Goal: Navigation & Orientation: Find specific page/section

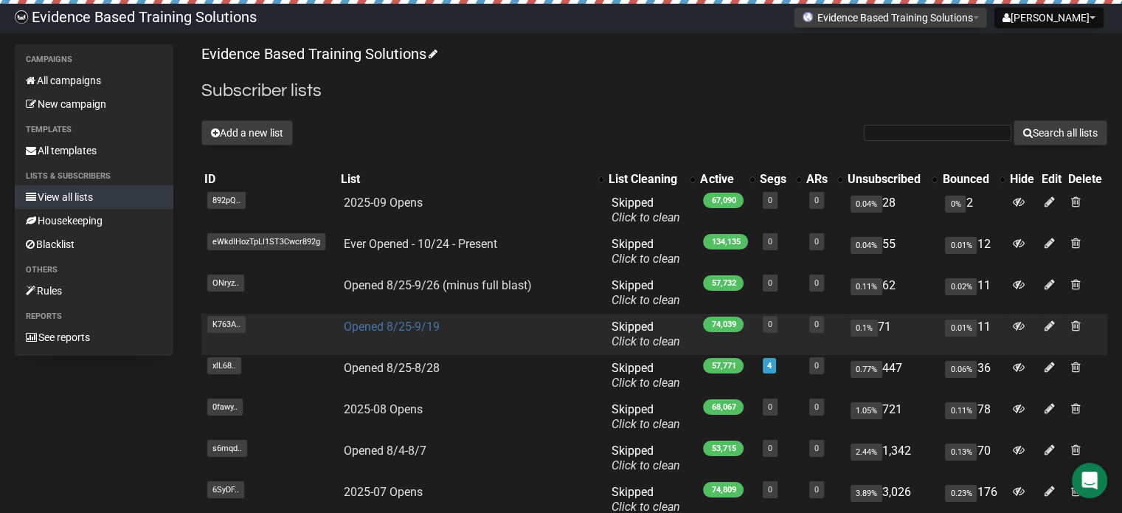
click at [423, 326] on link "Opened 8/25-9/19" at bounding box center [392, 326] width 96 height 14
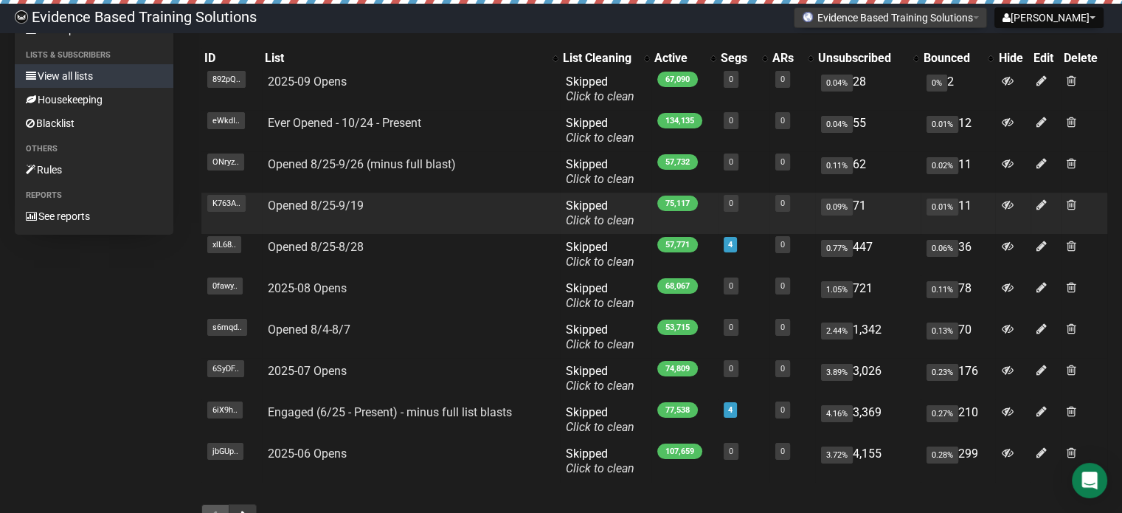
scroll to position [148, 0]
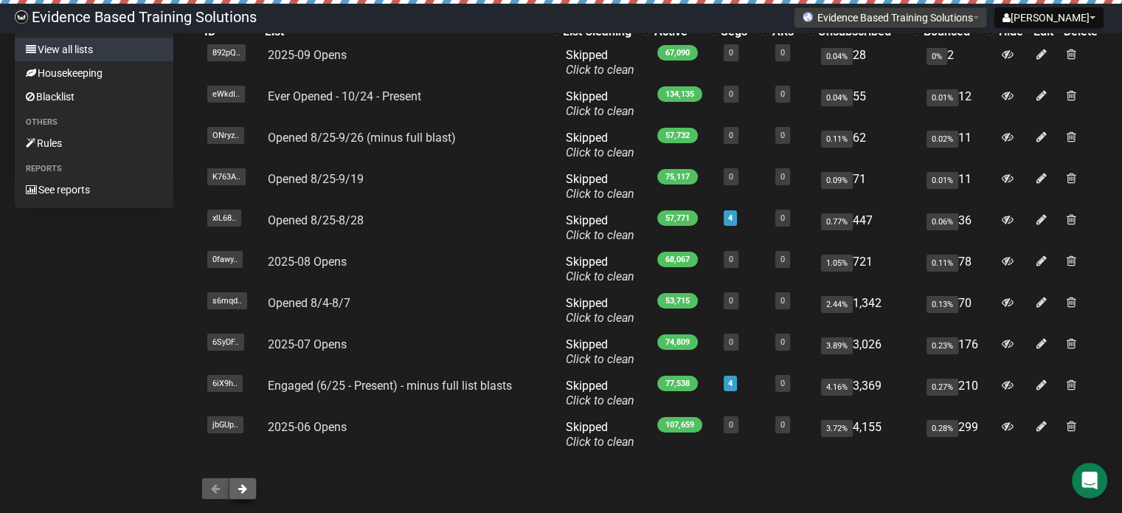
click at [246, 498] on button at bounding box center [243, 488] width 28 height 22
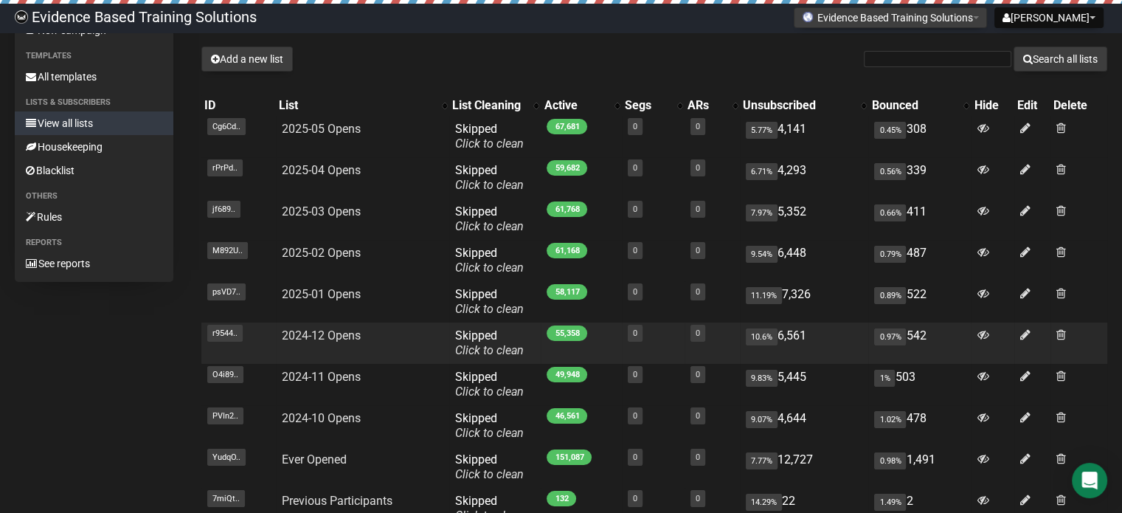
scroll to position [221, 0]
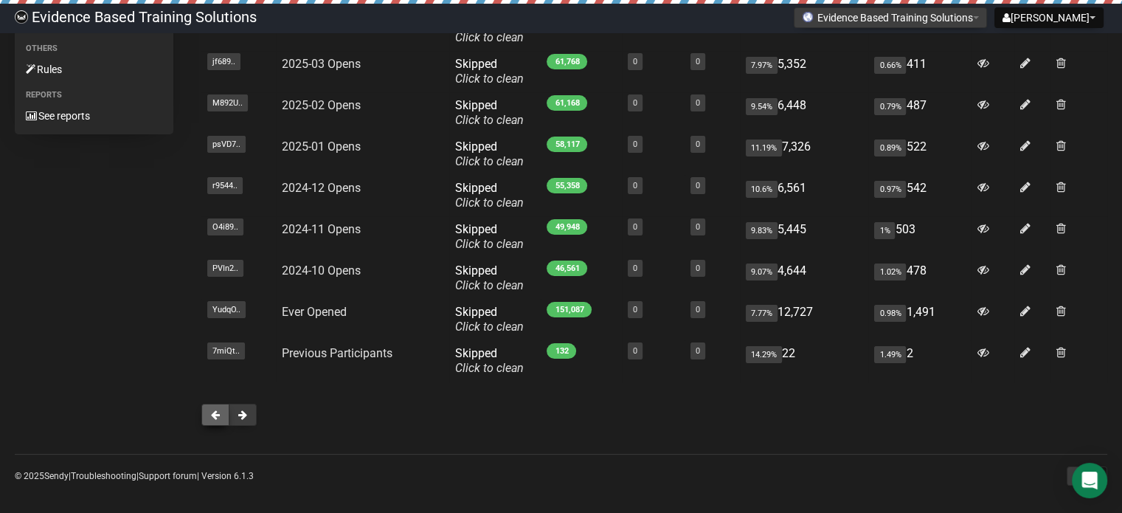
click at [213, 420] on button at bounding box center [215, 414] width 28 height 22
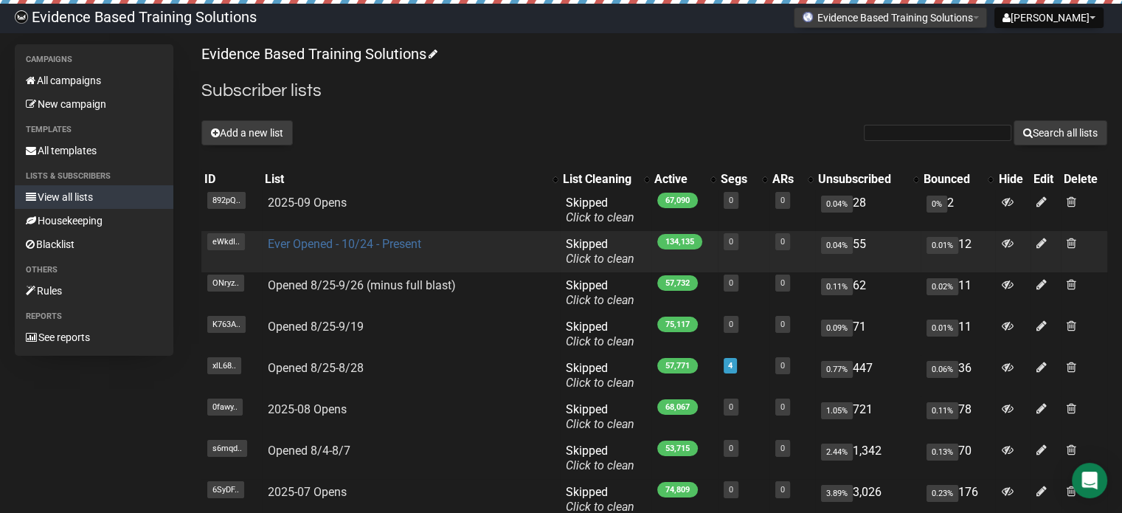
click at [322, 244] on link "Ever Opened - 10/24 - Present" at bounding box center [344, 244] width 153 height 14
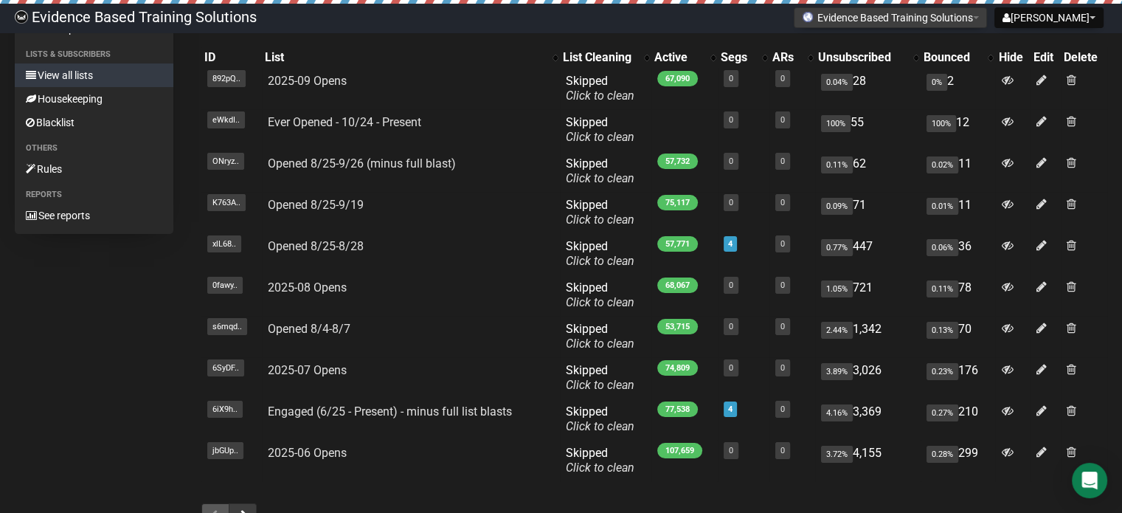
scroll to position [148, 0]
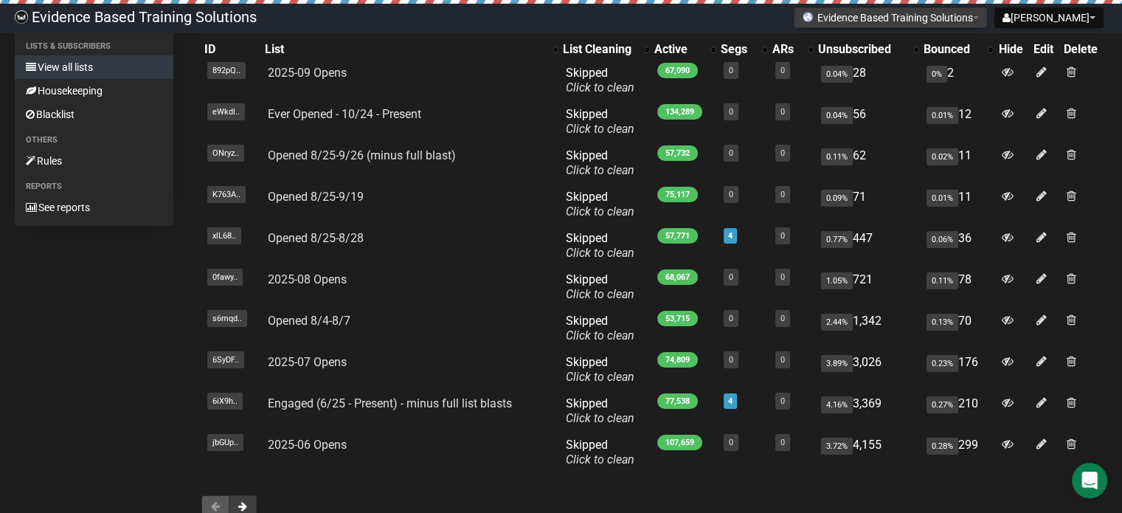
scroll to position [228, 0]
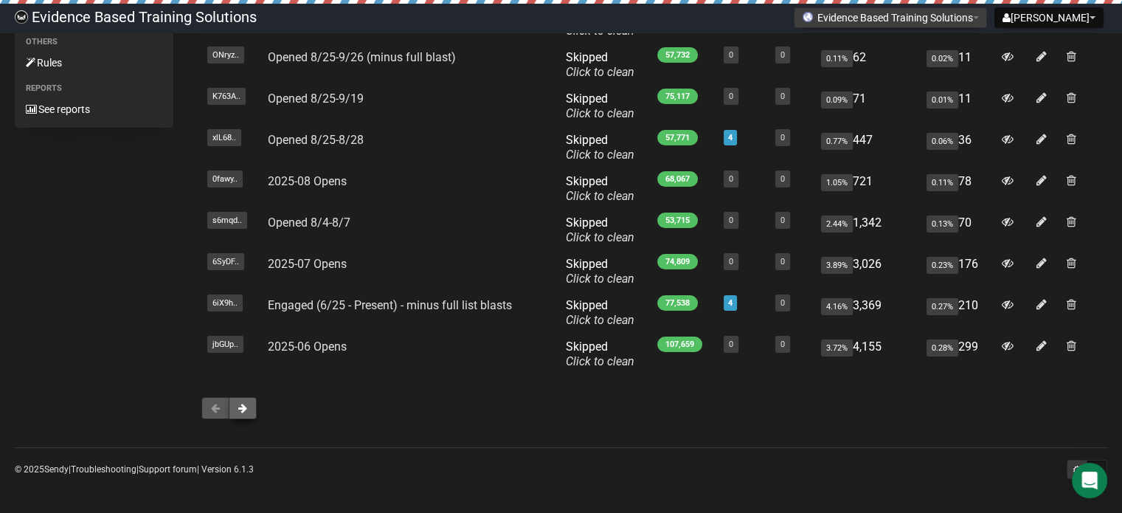
click at [237, 408] on button at bounding box center [243, 408] width 28 height 22
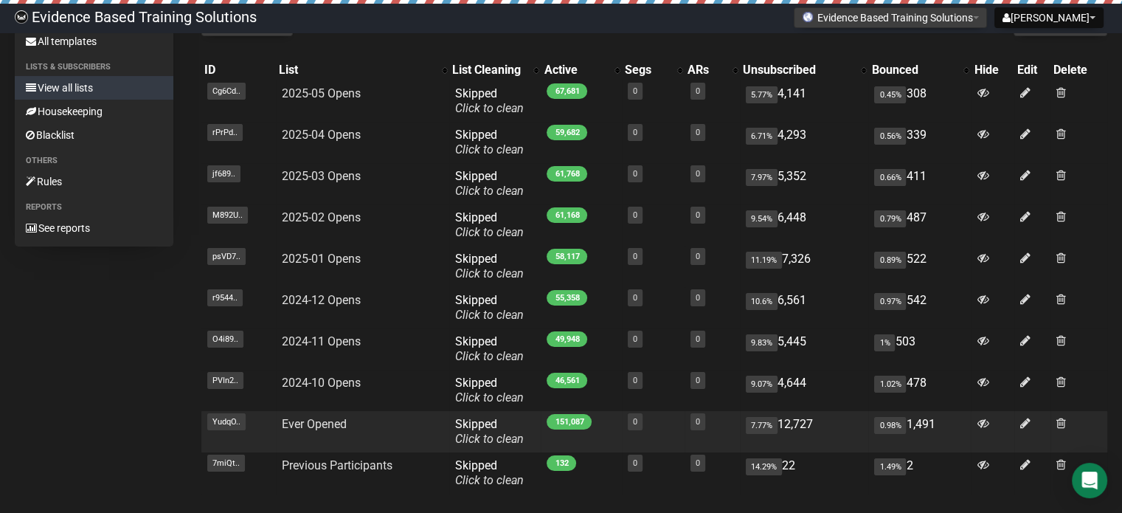
scroll to position [228, 0]
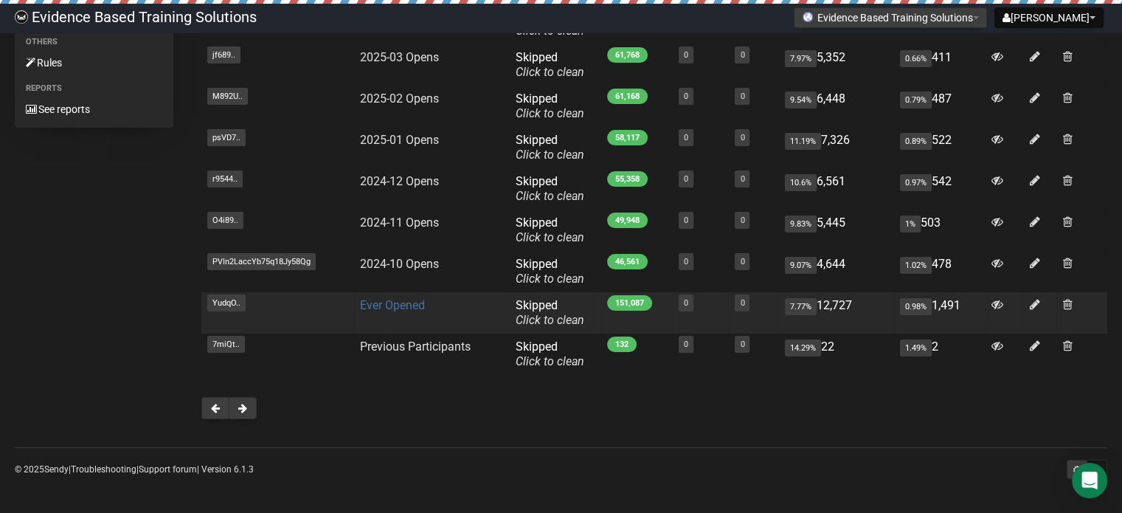
click at [391, 310] on link "Ever Opened" at bounding box center [392, 305] width 65 height 14
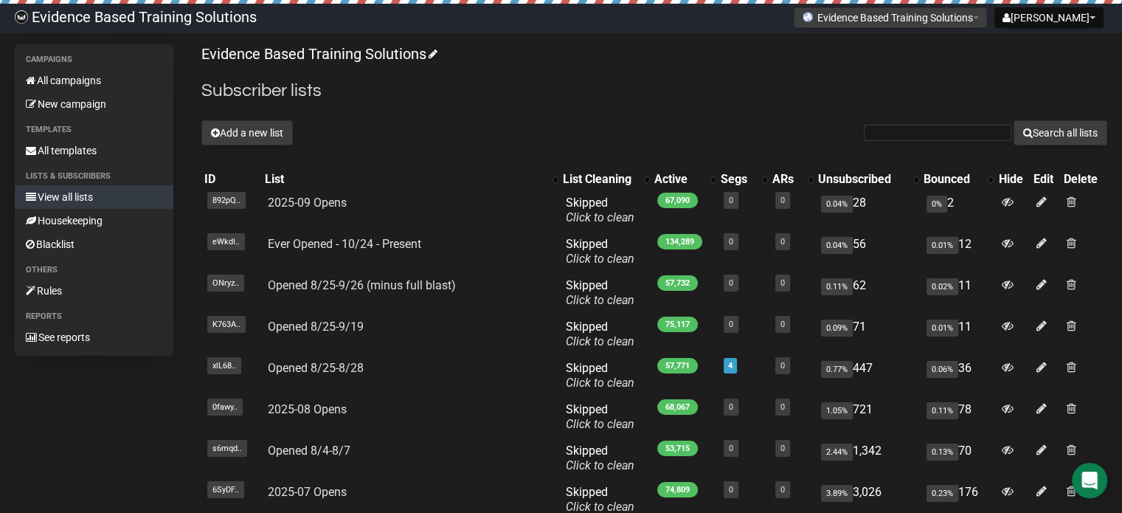
scroll to position [148, 0]
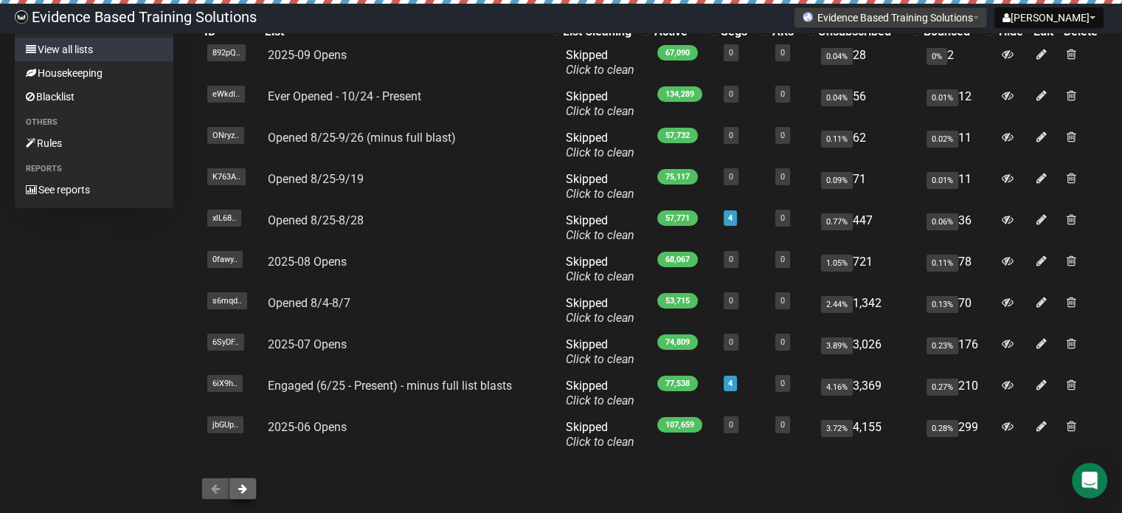
click at [235, 486] on button at bounding box center [243, 488] width 28 height 22
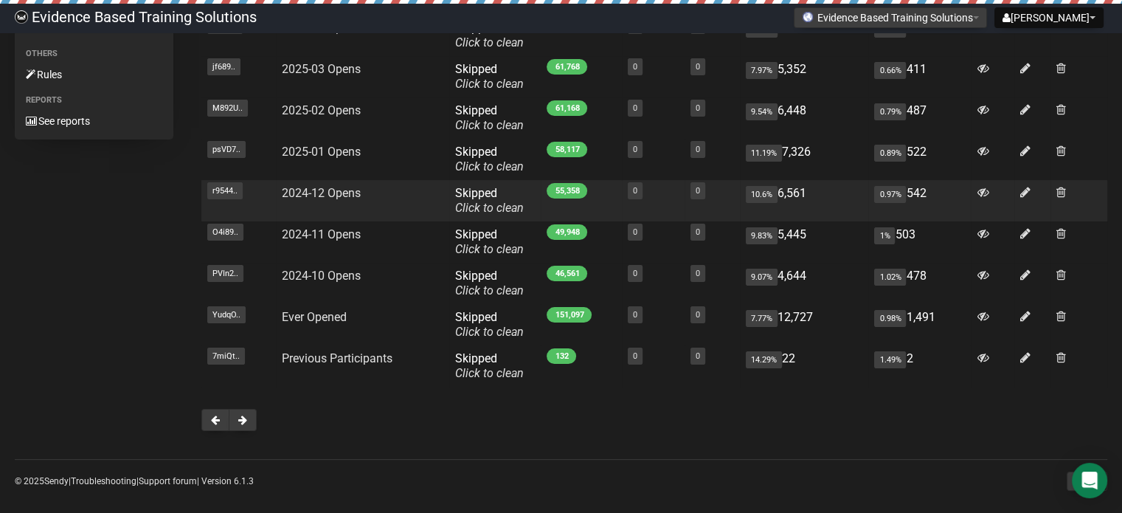
scroll to position [228, 0]
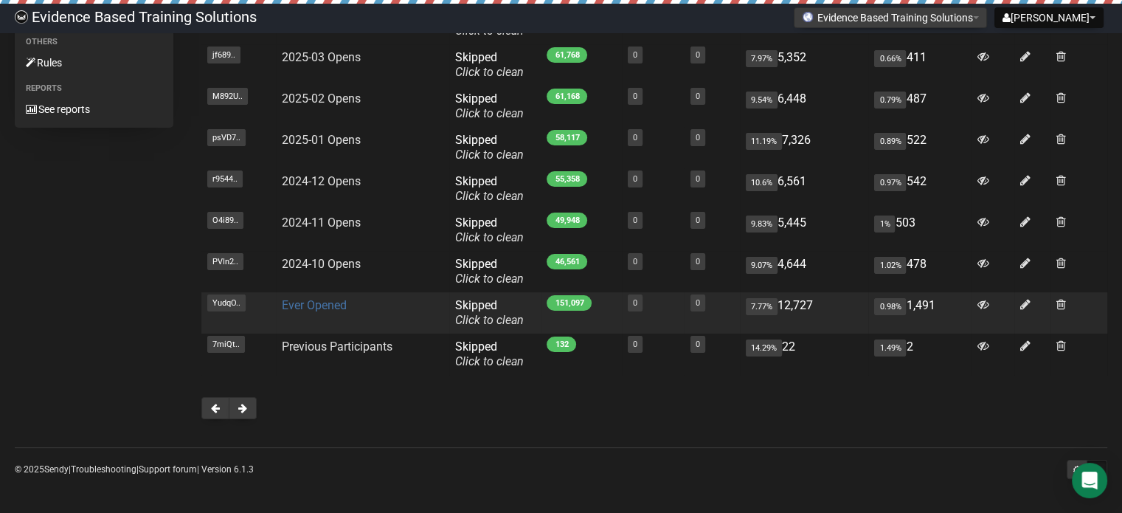
click at [299, 302] on link "Ever Opened" at bounding box center [314, 305] width 65 height 14
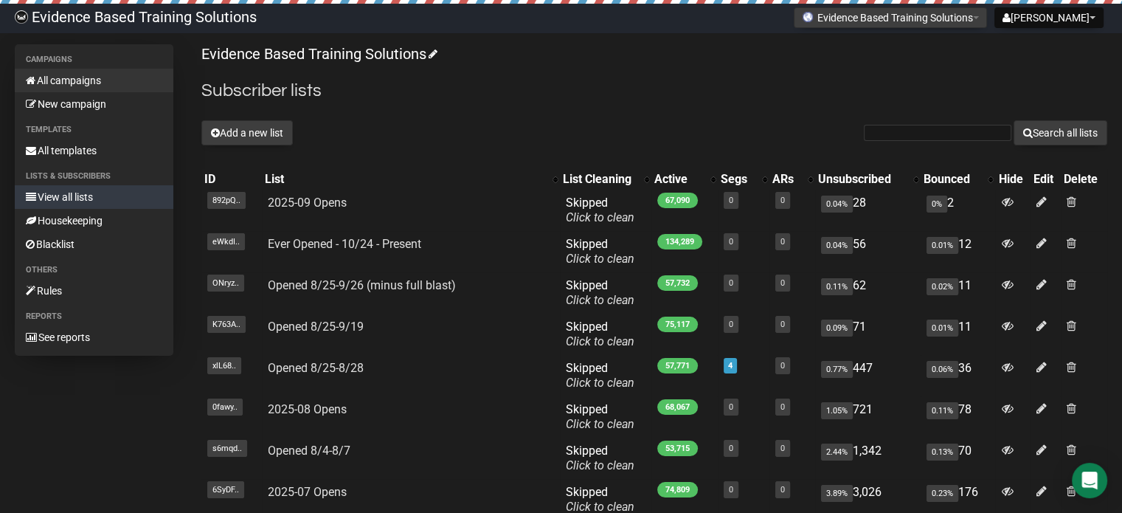
click at [62, 77] on link "All campaigns" at bounding box center [94, 81] width 159 height 24
